Goal: Task Accomplishment & Management: Use online tool/utility

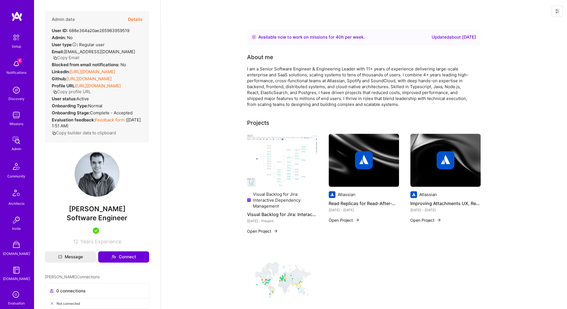
click at [140, 19] on button "Details" at bounding box center [135, 19] width 14 height 16
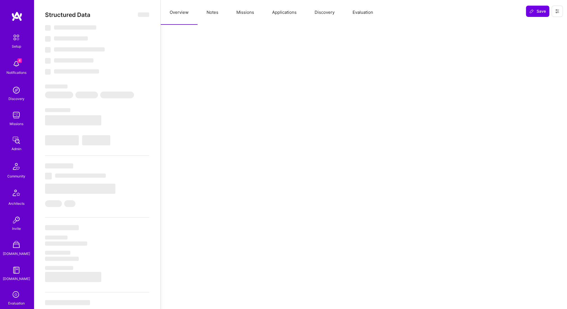
select select "Right Now"
select select "5"
select select "7"
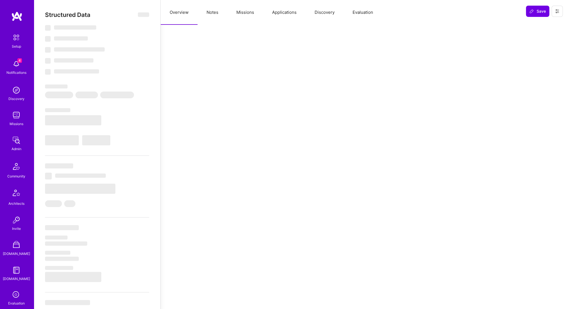
select select "US"
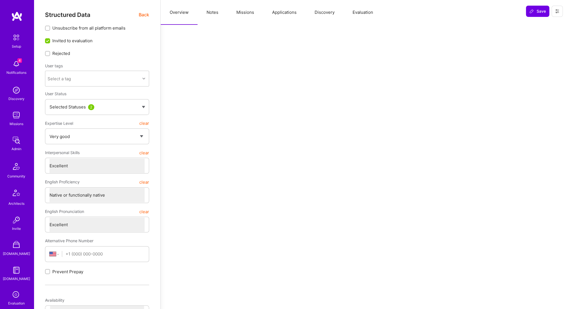
click at [239, 14] on button "Missions" at bounding box center [246, 12] width 36 height 25
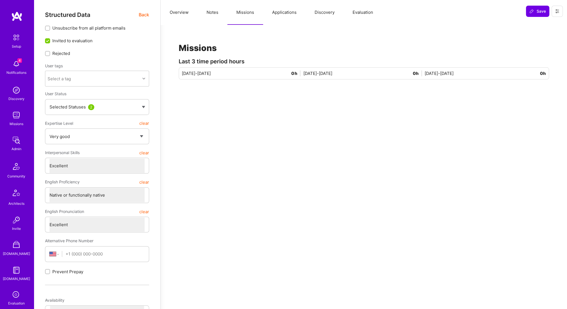
click at [216, 15] on button "Notes" at bounding box center [213, 12] width 30 height 25
type textarea "x"
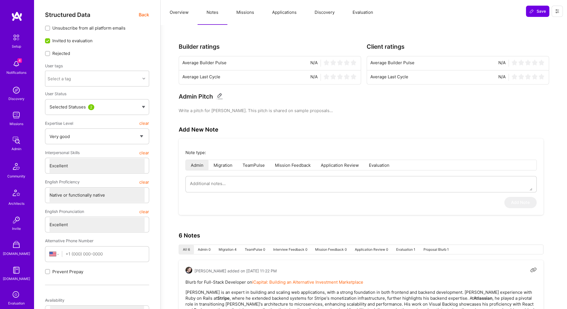
click at [291, 13] on button "Applications" at bounding box center [284, 12] width 43 height 25
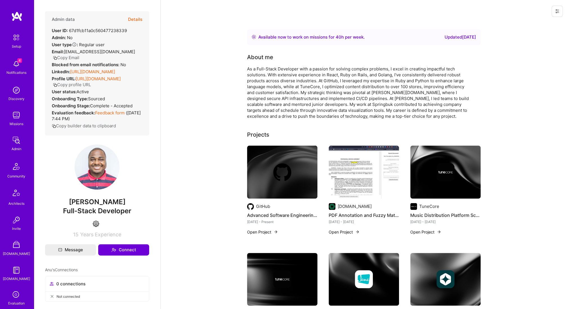
click at [139, 17] on button "Details" at bounding box center [135, 19] width 14 height 16
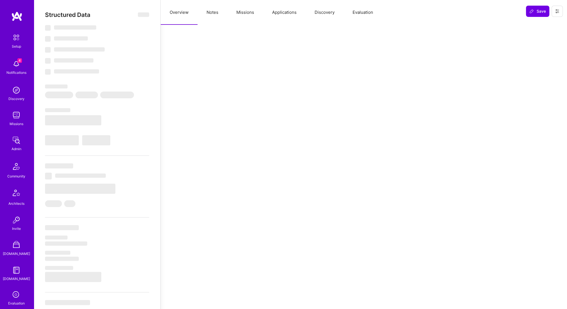
select select "Right Now"
select select "4"
select select "3"
select select "2"
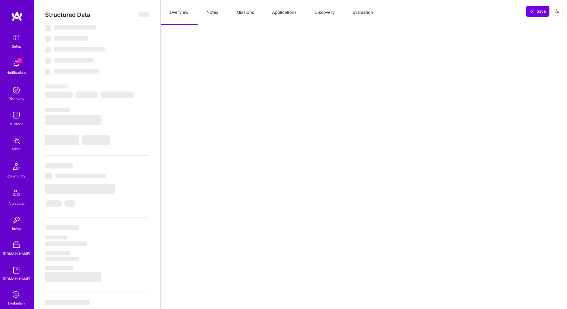
select select "CA"
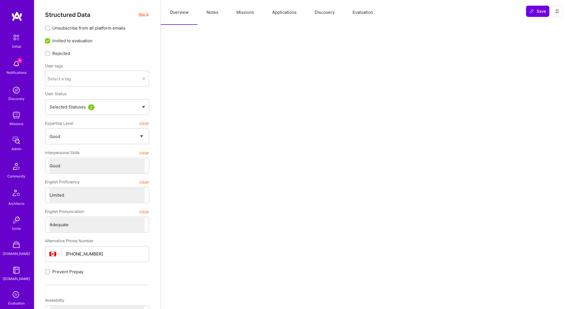
click at [275, 15] on button "Applications" at bounding box center [284, 12] width 43 height 25
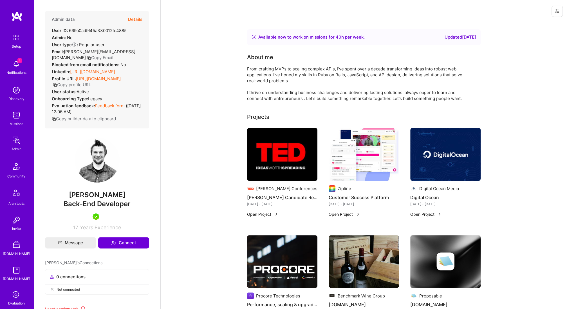
click at [132, 15] on button "Details" at bounding box center [135, 19] width 14 height 16
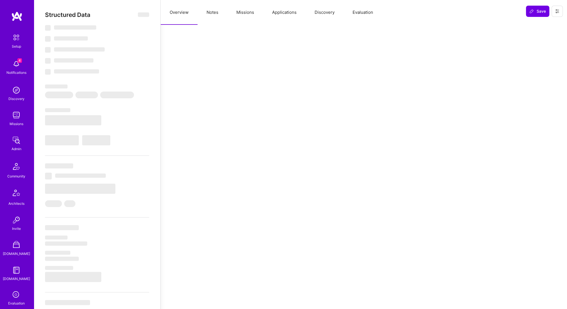
select select "Right Now"
select select "5"
select select "7"
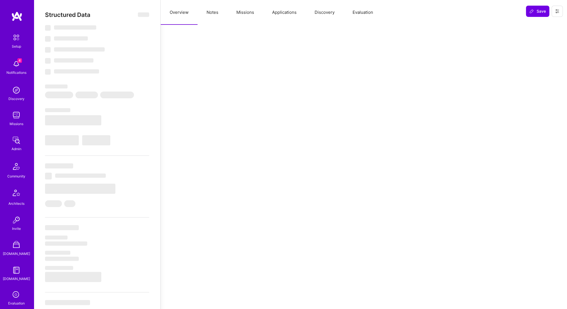
select select "CA"
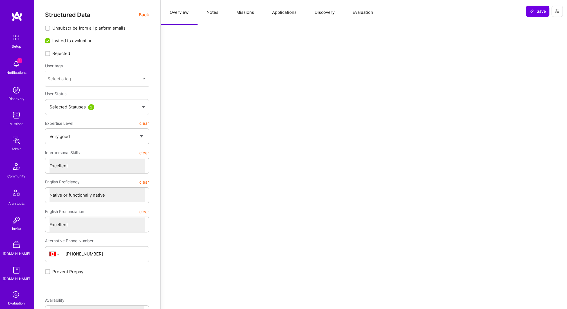
click at [280, 12] on button "Applications" at bounding box center [284, 12] width 43 height 25
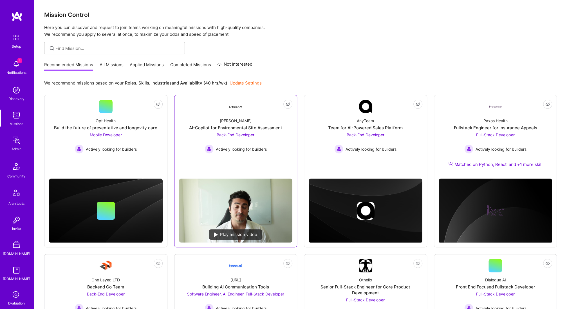
click at [275, 152] on div "[PERSON_NAME]-Copilot for Environmental Site Assessment Back-End Developer Acti…" at bounding box center [236, 133] width 114 height 40
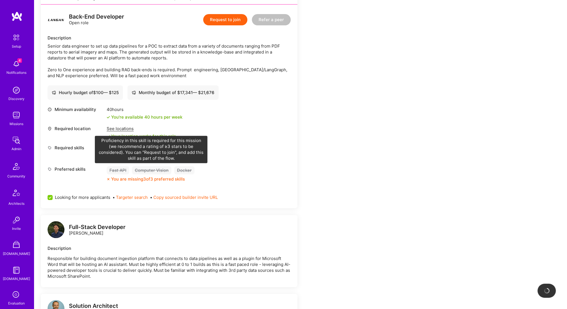
scroll to position [152, 0]
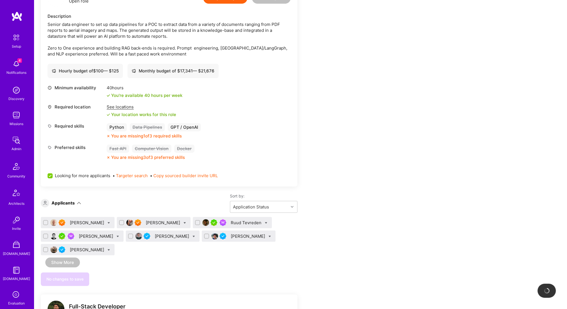
click at [169, 175] on button "Copy sourced builder invite URL" at bounding box center [185, 176] width 64 height 6
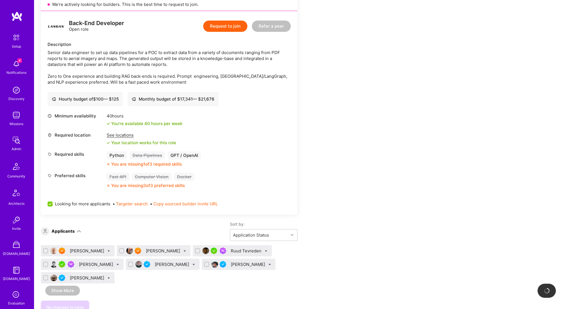
scroll to position [123, 0]
